Goal: Find specific fact: Find contact information

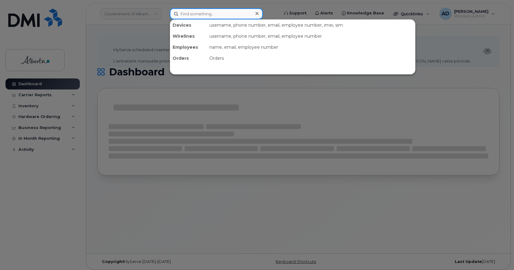
click at [188, 16] on input at bounding box center [216, 13] width 93 height 11
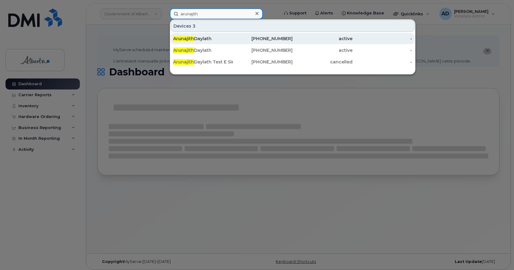
type input "arunajith"
click at [201, 40] on div "[PERSON_NAME]" at bounding box center [203, 39] width 60 height 6
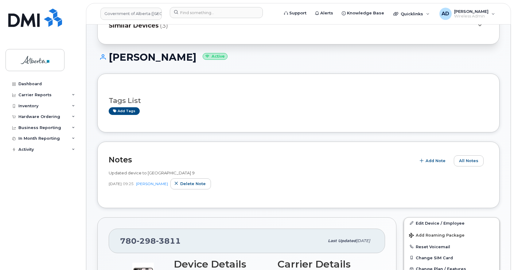
scroll to position [123, 0]
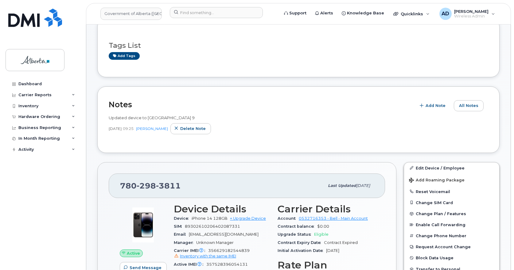
click at [160, 187] on span "3811" at bounding box center [168, 185] width 25 height 9
copy span "780 298 3811"
